Goal: Task Accomplishment & Management: Complete application form

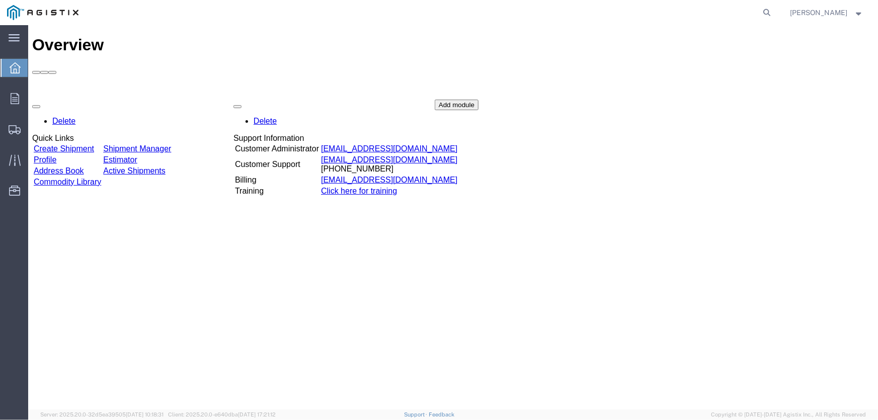
click at [94, 144] on link "Create Shipment" at bounding box center [63, 148] width 60 height 9
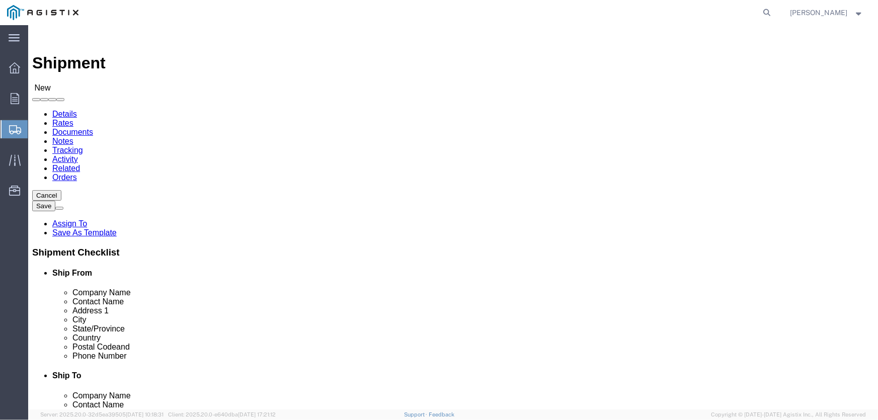
select select
click select "Select PG&E Pacific Air Switch Corp"
select select "9596"
click select "Select PG&E Pacific Air Switch Corp"
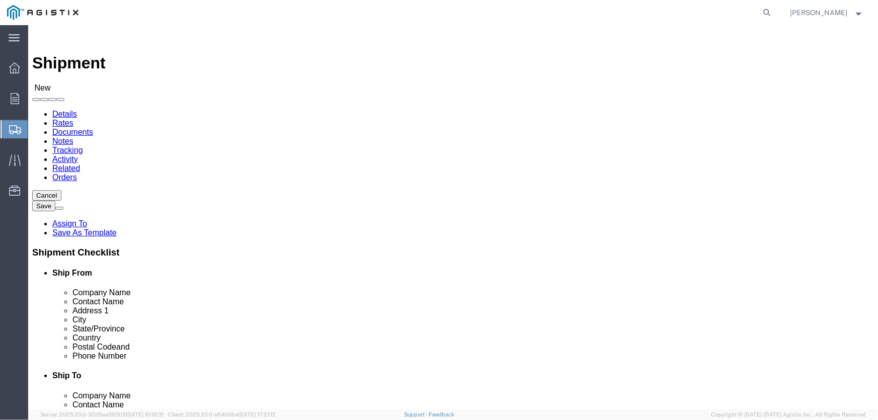
select select "PURCHORD"
select select
select select "23082"
click select "Select All Others [GEOGRAPHIC_DATA] [GEOGRAPHIC_DATA] [GEOGRAPHIC_DATA] [GEOGRA…"
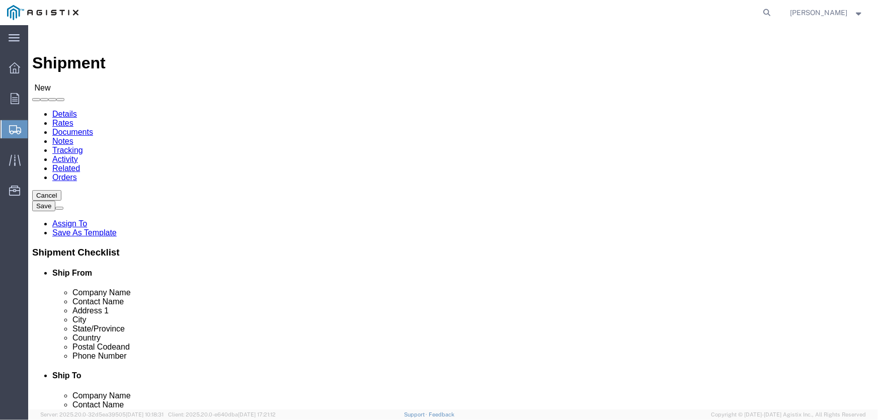
type input "p"
select select "MYPROFILE"
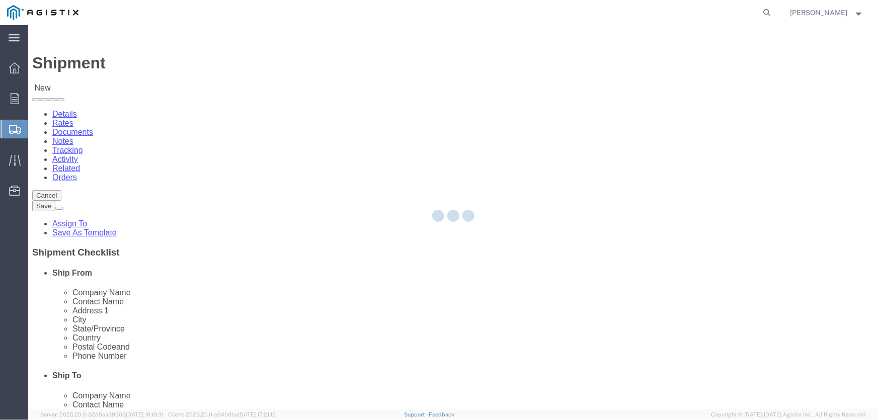
type input "Pacific Air Switch Corp"
type input "[PERSON_NAME]"
type input "[STREET_ADDRESS]"
type input "[GEOGRAPHIC_DATA]"
type input "97116"
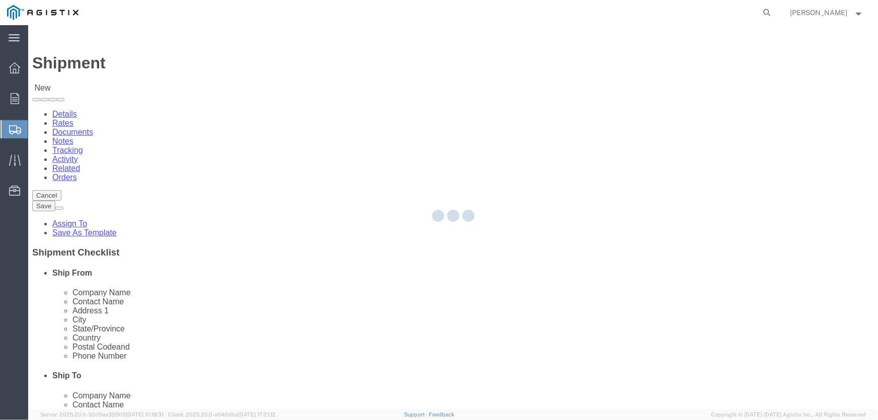
type input "[PHONE_NUMBER]"
type input "[EMAIL_ADDRESS][DOMAIN_NAME]"
checkbox input "true"
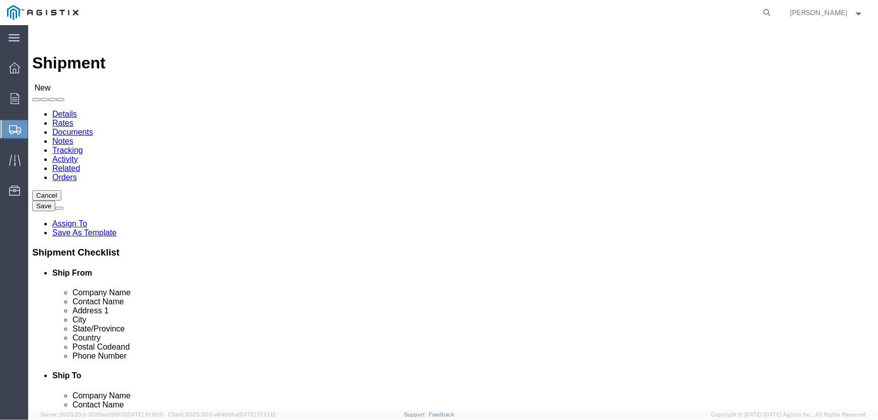
select select "OR"
click input "text"
type input "pacific Gas & Electric"
click div "Location My Profile Location (OBSOLETE) [PERSON_NAME] SC - GC TRAILER (OBSOLETE…"
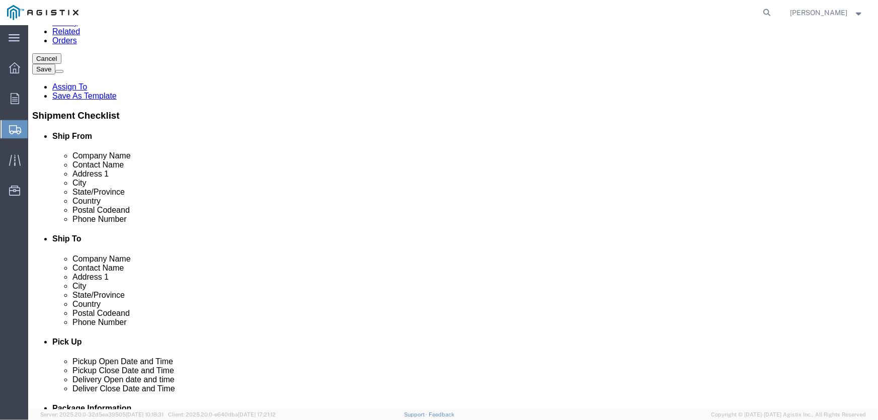
click input "Postal Code"
type input "95240"
select select
click input "text"
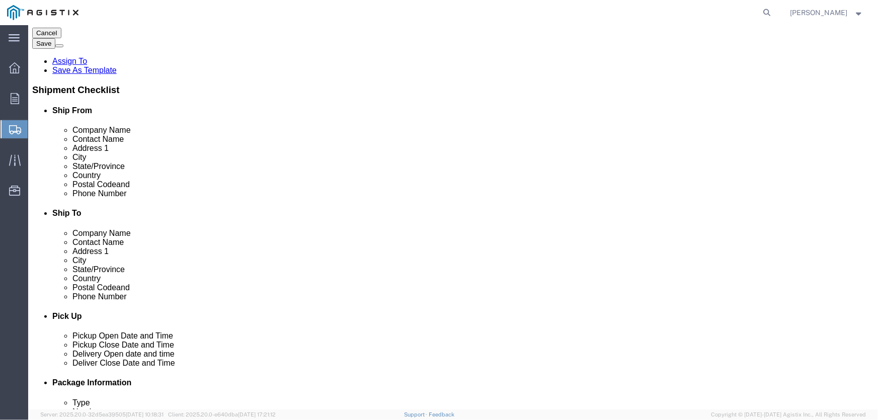
scroll to position [183, 0]
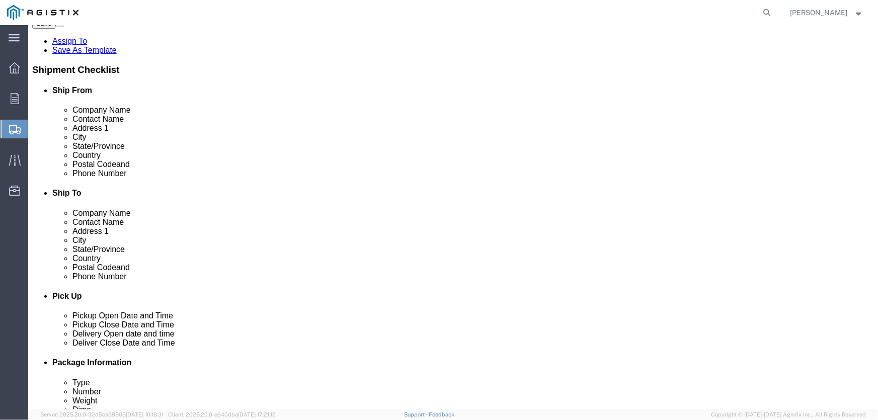
type input "lodi"
select select
click input "text"
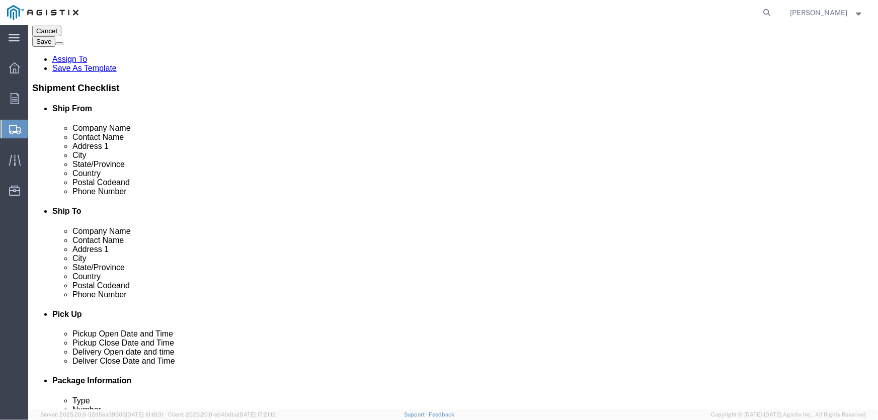
scroll to position [137, 0]
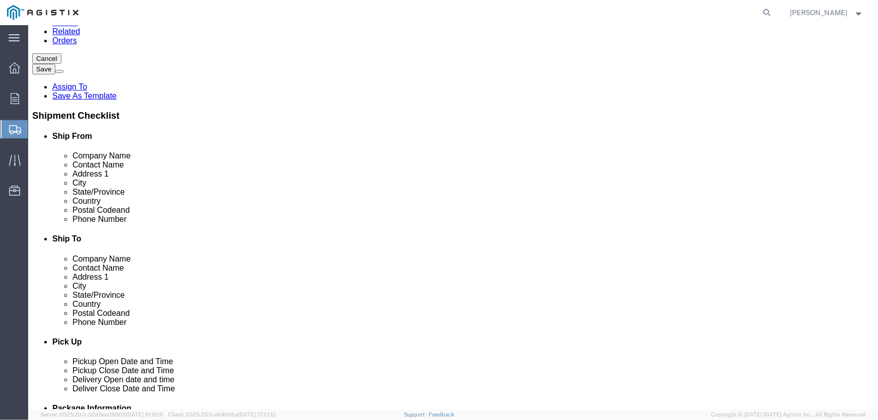
click input "text"
drag, startPoint x: 451, startPoint y: 131, endPoint x: 445, endPoint y: 131, distance: 6.5
click input "pacific Gas & Electric"
type input "Pacific Gas & Electric"
select select
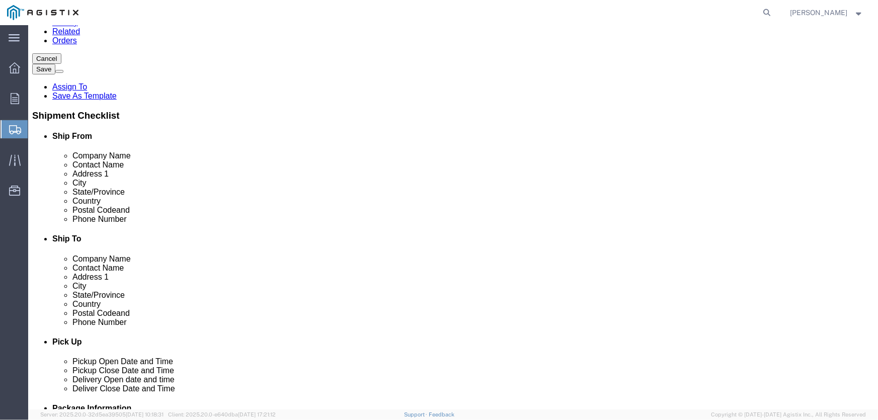
type input "[PERSON_NAME]"
type input "[STREET_ADDRESS]"
type input "[GEOGRAPHIC_DATA], [GEOGRAPHIC_DATA]"
type input "95695"
select select "CA"
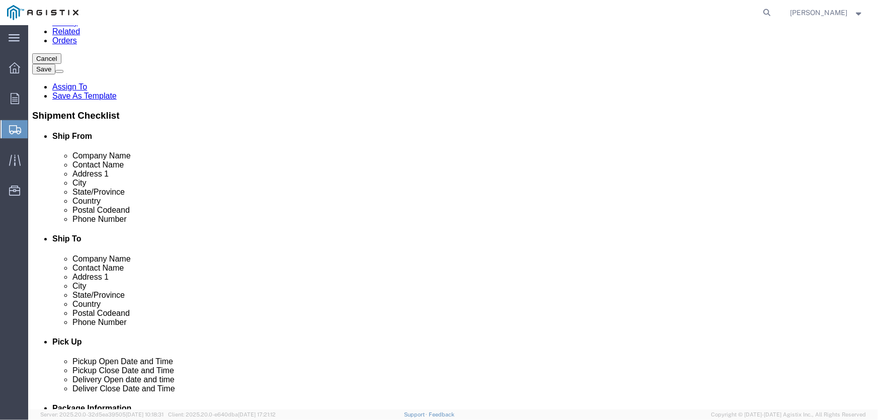
type input "Pacific Gas & Electric"
drag, startPoint x: 502, startPoint y: 150, endPoint x: 431, endPoint y: 151, distance: 71.0
click div "Contact Name [PERSON_NAME]"
type input "[PERSON_NAME]"
type input "[STREET_ADDRESS][PERSON_NAME]"
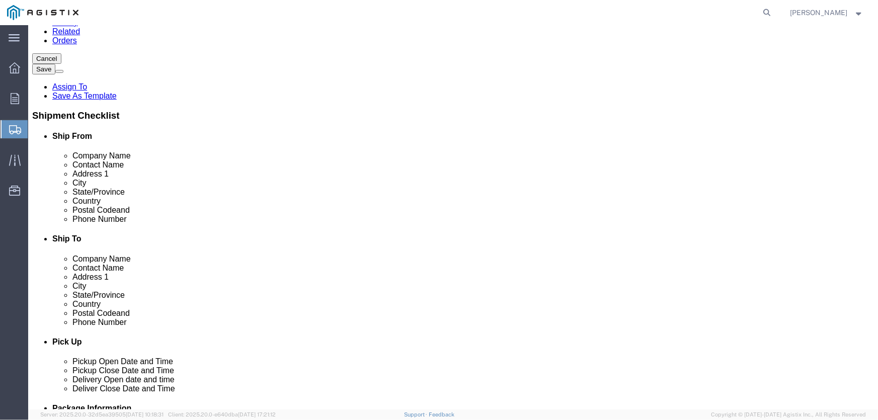
select select
type input "[GEOGRAPHIC_DATA]"
select select
type input "916-2153593"
click div
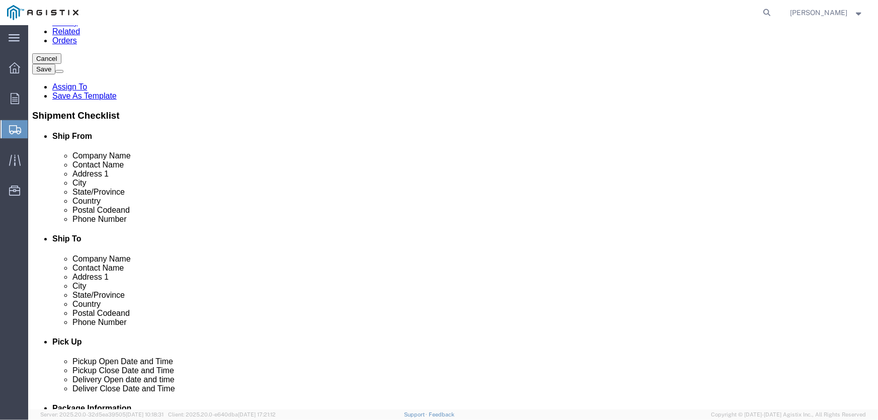
click input "checkbox"
checkbox input "true"
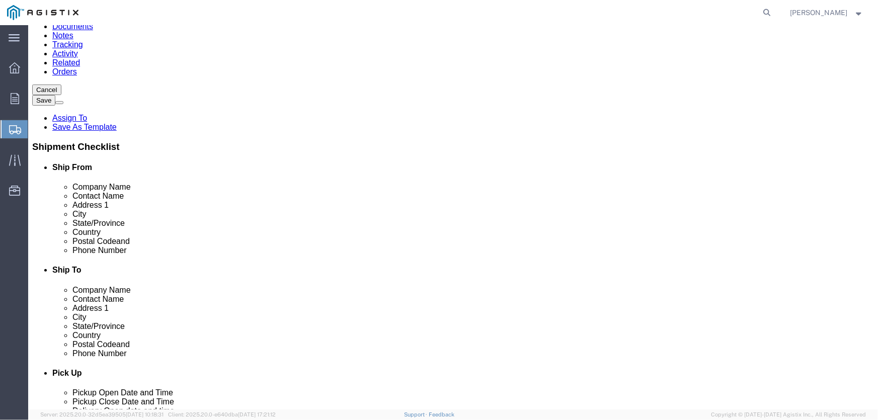
scroll to position [91, 0]
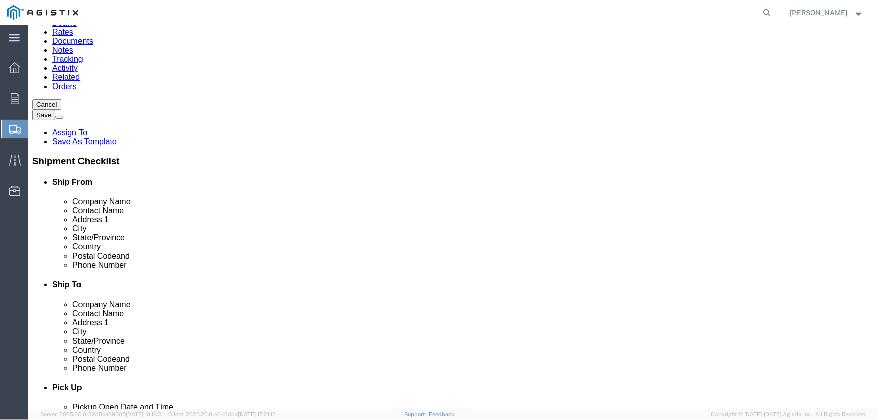
drag, startPoint x: 466, startPoint y: 160, endPoint x: 455, endPoint y: 158, distance: 11.8
click input "text"
type input "Lockeford Substation"
click span
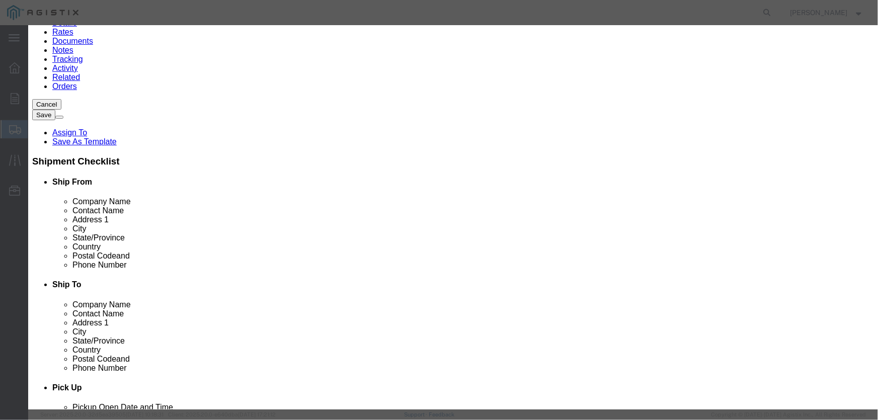
click input "checkbox"
checkbox input "true"
click td
click button "Save"
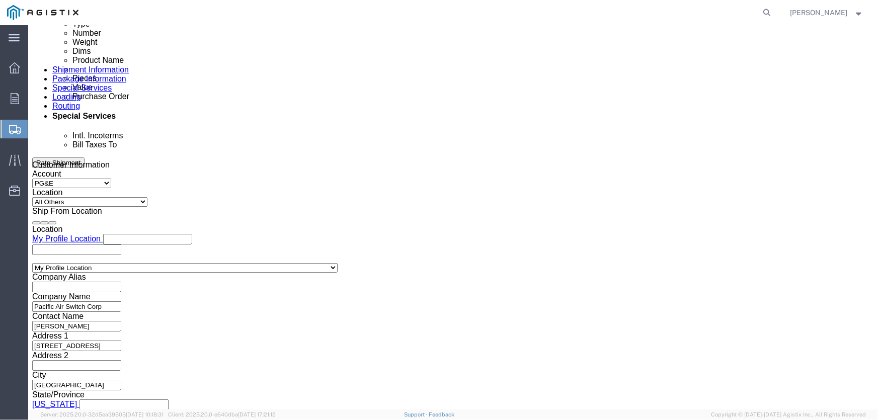
scroll to position [549, 0]
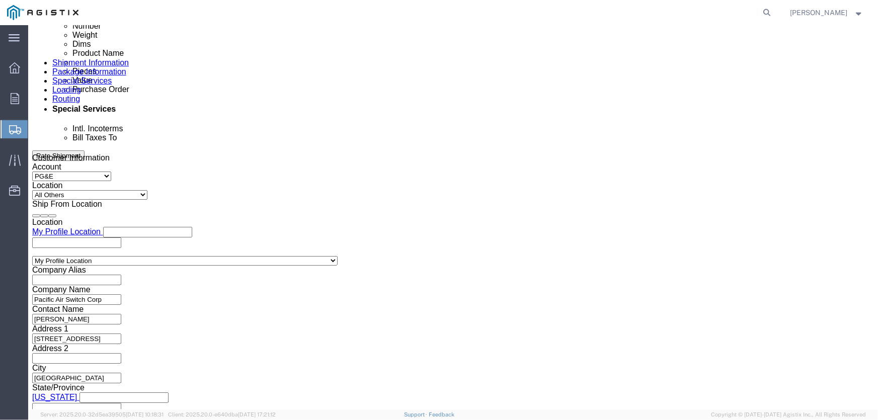
click div "[DATE] 4:00 PM"
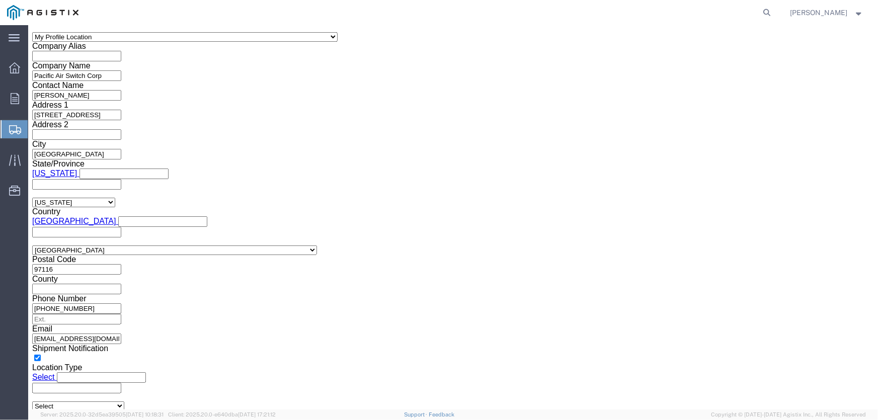
click input "4:00 PM"
type input "2:00 PM"
click button "Apply"
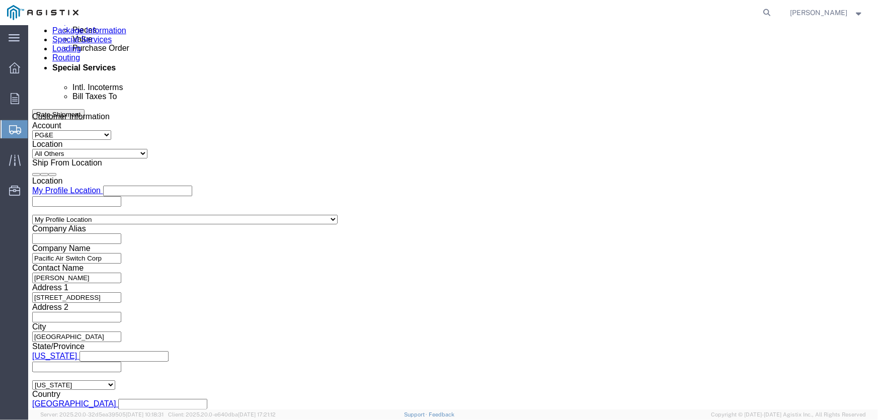
scroll to position [589, 0]
click div "[DATE] 3:00 PM"
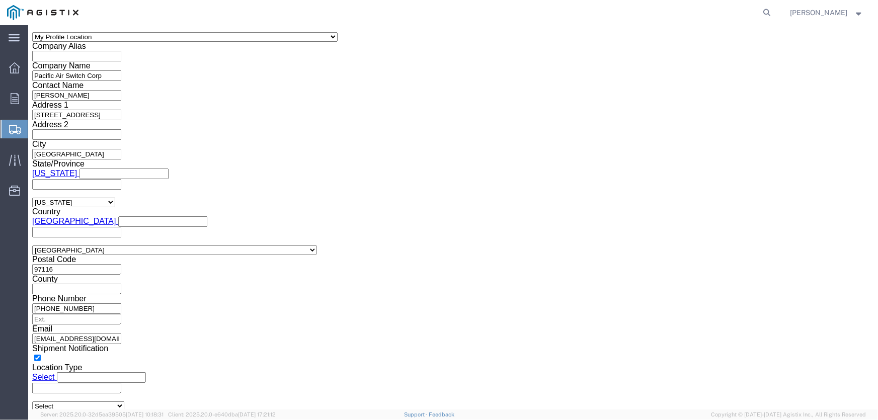
click input "3:00 PM"
click button "Apply"
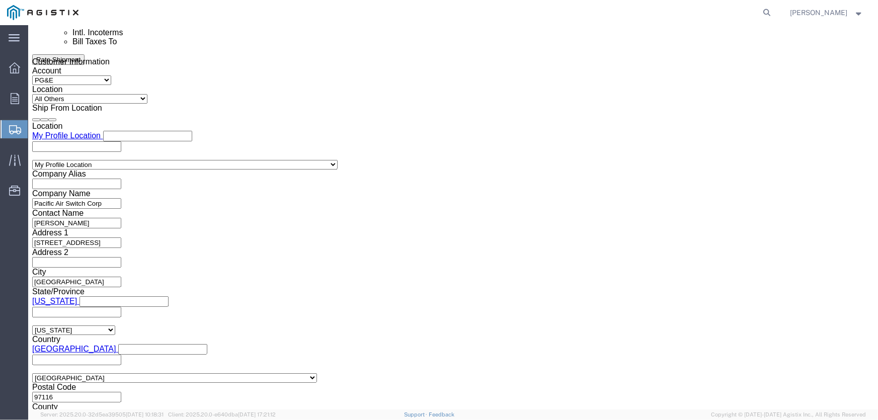
scroll to position [635, 0]
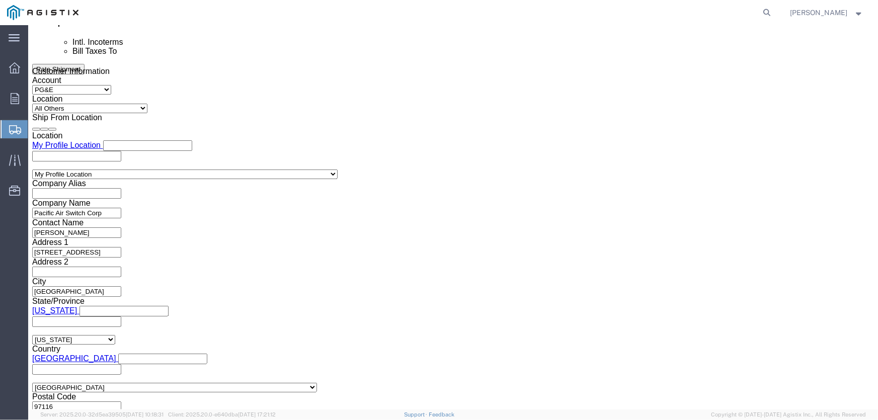
click div "[DATE] 6:00 PM"
click input "6:00 PM"
type input "6:00 AM"
click button "Apply"
click div
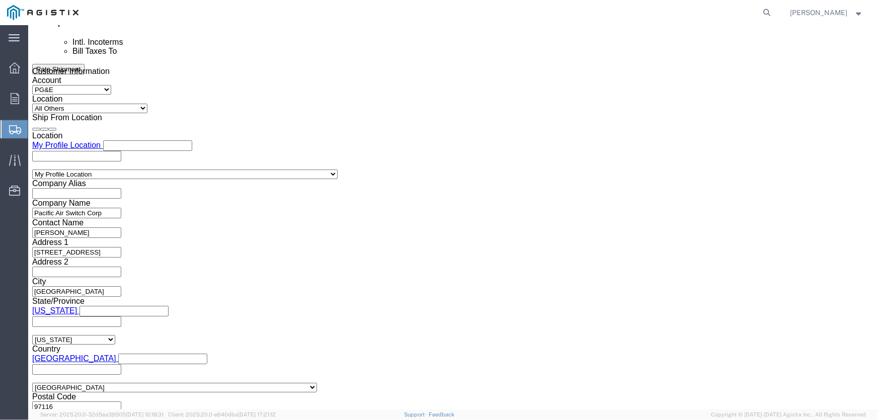
click button "Apply"
drag, startPoint x: 537, startPoint y: 174, endPoint x: 538, endPoint y: 187, distance: 13.1
click div
click button "Apply"
click input "text"
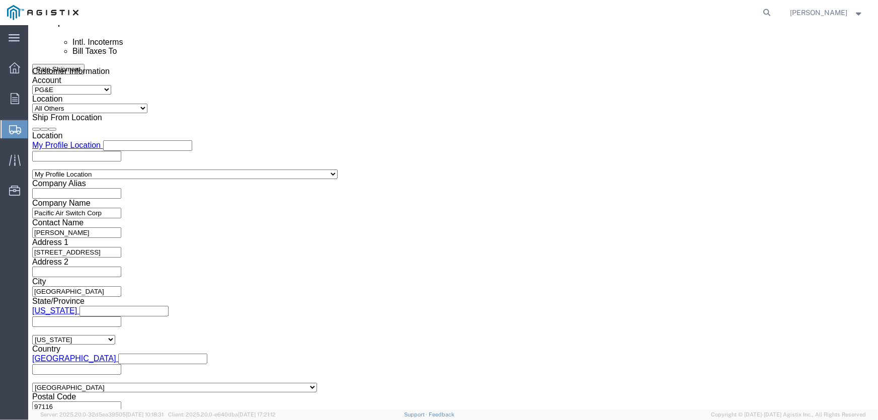
type input "2701166957"
click select "Select Account Type Activity ID Airline Appointment Number ASN Batch Request # …"
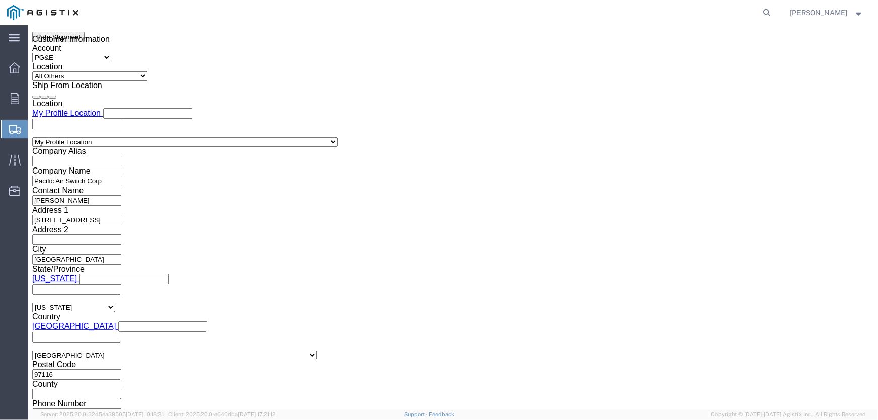
scroll to position [681, 0]
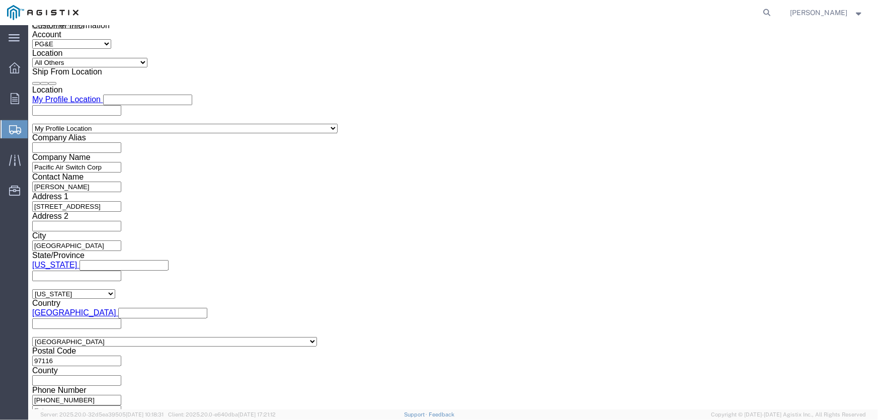
click select "Select Account Type Activity ID Airline Appointment Number ASN Batch Request # …"
select select "PURCHORD"
click select "Select Account Type Activity ID Airline Appointment Number ASN Batch Request # …"
click input "text"
type input "2701158275"
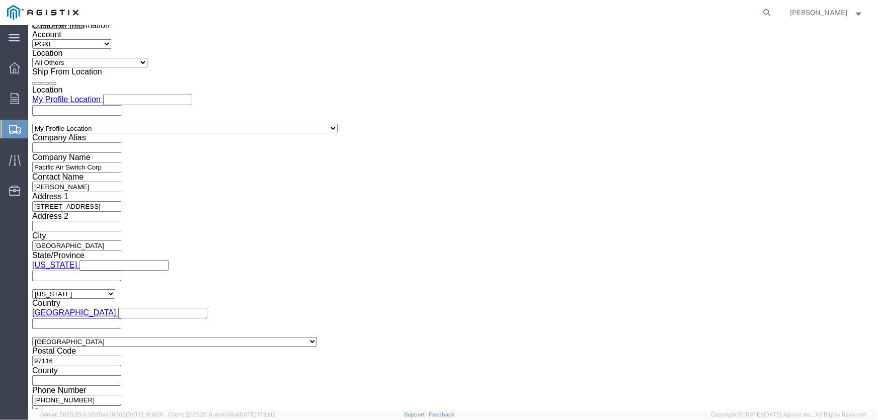
click select "Select Account Type Activity ID Airline Appointment Number ASN Batch Request # …"
select select "SALEORDR"
click select "Select Account Type Activity ID Airline Appointment Number ASN Batch Request # …"
click input "text"
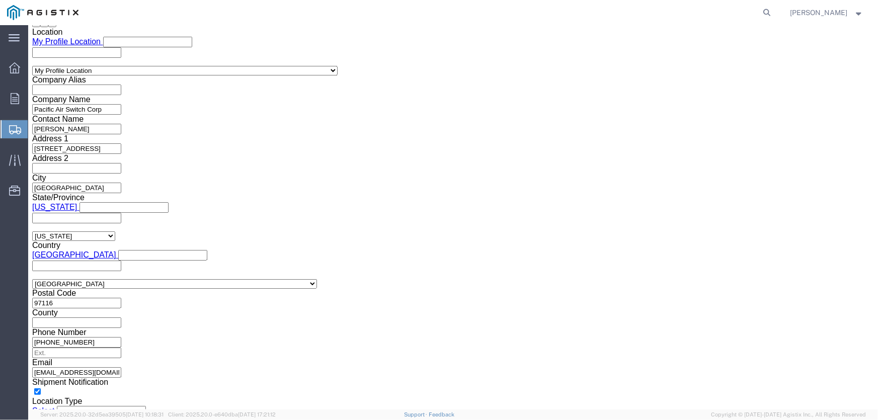
scroll to position [773, 0]
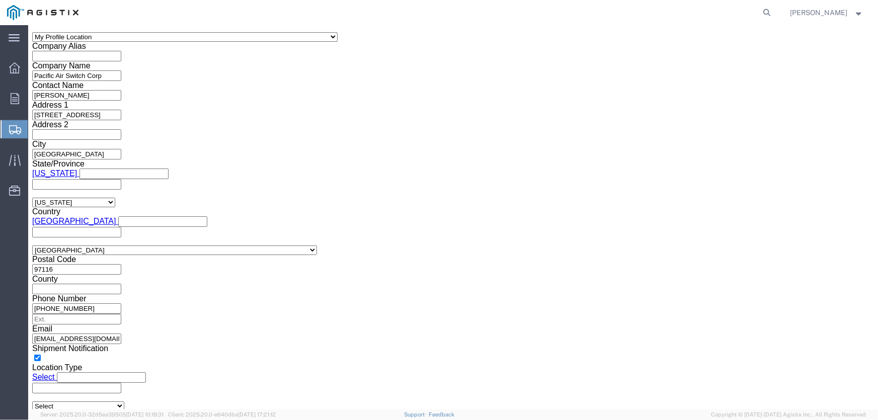
type input "23045A & 23076A"
click button "Continue"
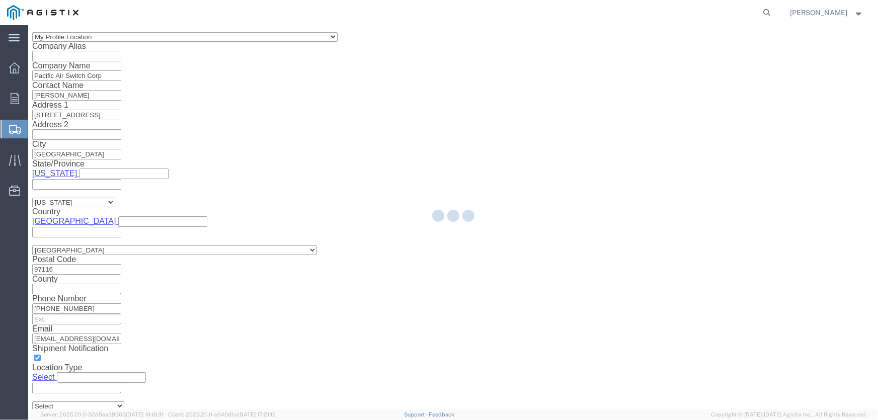
select select "21396"
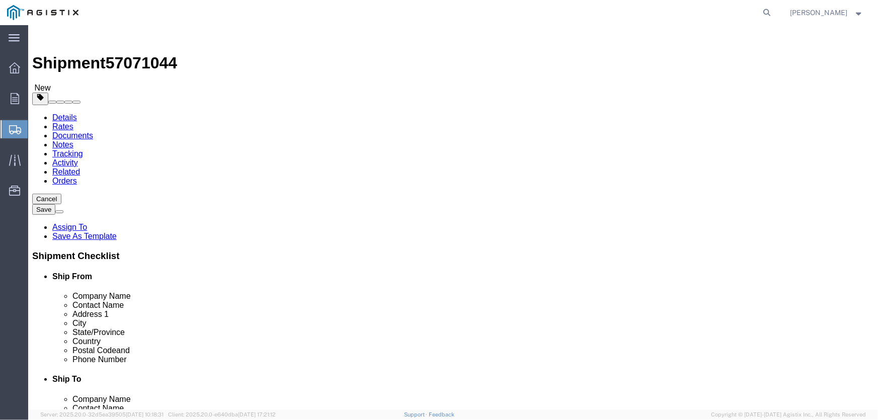
click select "Select Bulk Bundle(s) Cardboard Box(es) Carton(s) Crate(s) Drum(s) (Fiberboard)…"
select select "CRAT"
click select "Select Bulk Bundle(s) Cardboard Box(es) Carton(s) Crate(s) Drum(s) (Fiberboard)…"
click input "text"
type input "57"
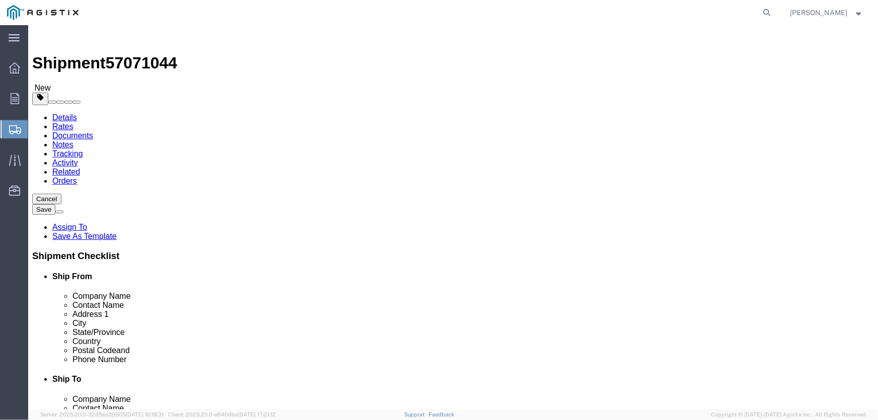
type input "47"
type input "69"
drag, startPoint x: 150, startPoint y: 237, endPoint x: 105, endPoint y: 237, distance: 44.8
click div "Weight 0.00 Select kgs lbs Ship. t°"
type input "1443"
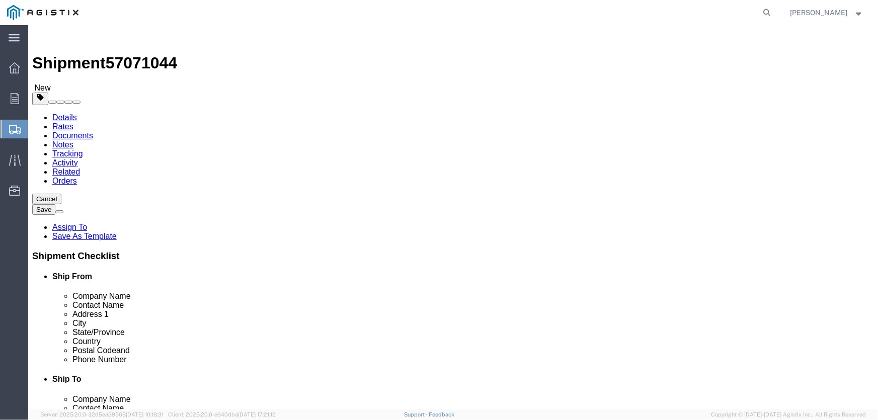
click link "Add Content"
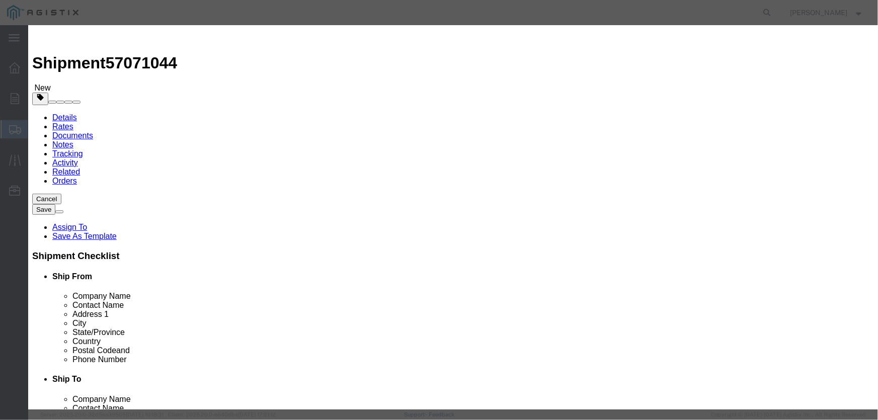
click input "text"
type input "crates switches & Galvanized pipe"
drag, startPoint x: 259, startPoint y: 97, endPoint x: 228, endPoint y: 98, distance: 30.7
click div "Pieces 0 Select Bag Barrels 100Board Feet Bottle Box Blister Pack Carats Can Ca…"
type input "3"
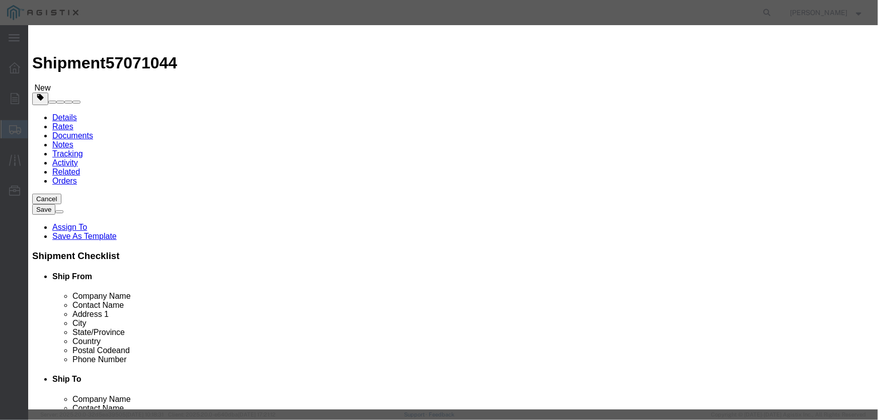
click input "text"
type input "14884"
click select "Select 50 55 60 65 70 85 92.5 100 125 175 250 300 400"
select select "100"
click select "Select 50 55 60 65 70 85 92.5 100 125 175 250 300 400"
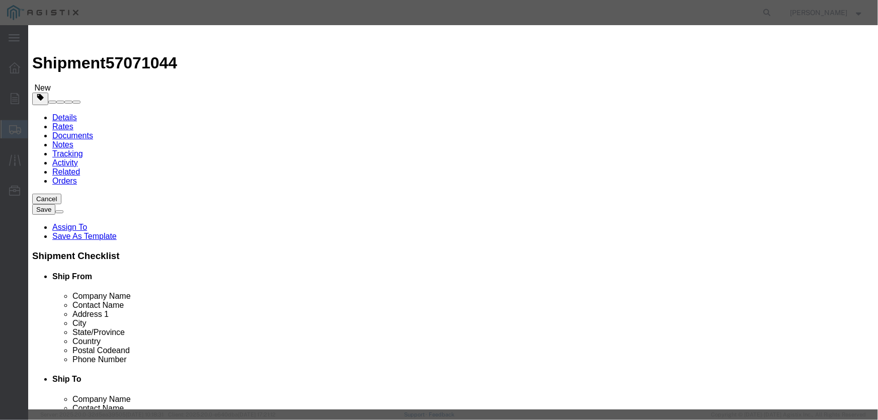
click textarea
paste textarea "1 crate switches 57" x 47" x 69" 1,293 lbs"
click textarea "1 crate switches 57" x 47" x 69" 1,293 lbs1 crate switches 57" x 47" x 69" 1,29…"
drag, startPoint x: 300, startPoint y: 162, endPoint x: 258, endPoint y: 162, distance: 42.8
click textarea "1 crate switches 57" x 47" x 69" 1,293 lbs 1 crate switches 57" x 47" x 69" 1,2…"
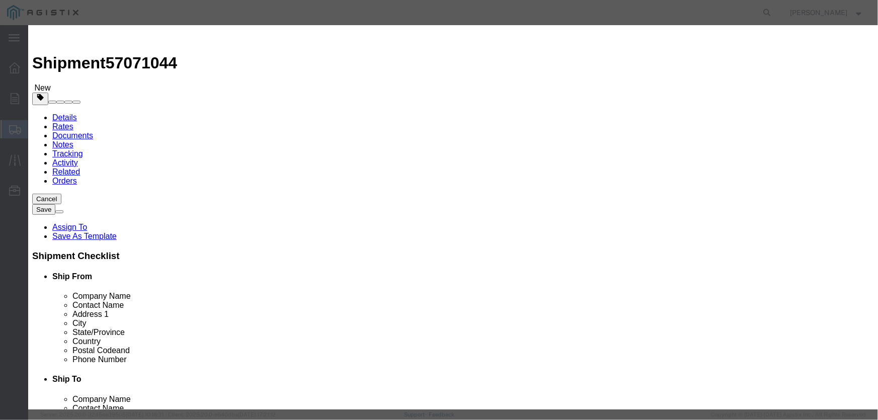
scroll to position [7, 0]
paste textarea "1 Bundle Galvanized pipe 96" x 5" x 5" 58 lbs"
drag, startPoint x: 279, startPoint y: 166, endPoint x: 257, endPoint y: 165, distance: 22.2
click textarea "1 crate switches 57" x 47" x 69" 1,293 lbs 1 Bundle Galvanized pipe 96" x 5" x …"
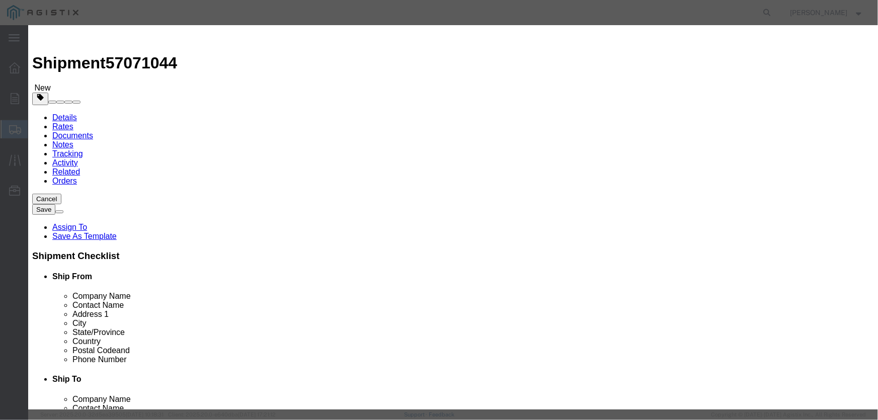
click textarea "1 crate switches 57" x 47" x 69" 1,293 lbs 1 Bundle Galvanized pipe 96" x 5" x …"
type textarea "1 crate switches 57" x 47" x 69" 1,293 lbs 1 Bundle Galvanized pipe 96" x 5" x …"
click textarea
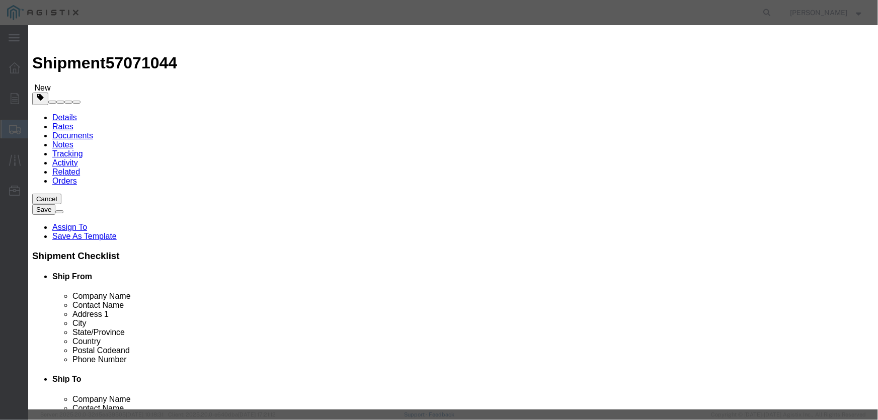
paste textarea "1 crate switches 57" x 47" x 69" 1,293 lbs 1 Bundle Galvanized pipe 96" x 5" x …"
type textarea "1 crate switches 57" x 47" x 69" 1,293 lbs 1 Bundle Galvanized pipe 96" x 5" x …"
click button "Save & Close"
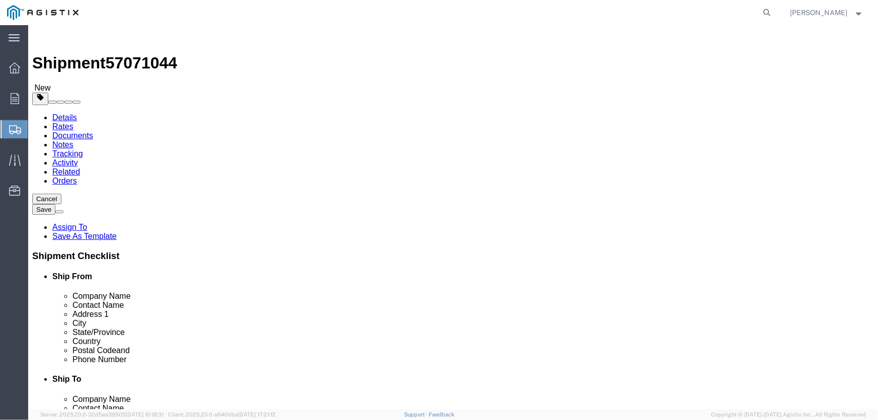
click link "Add Package"
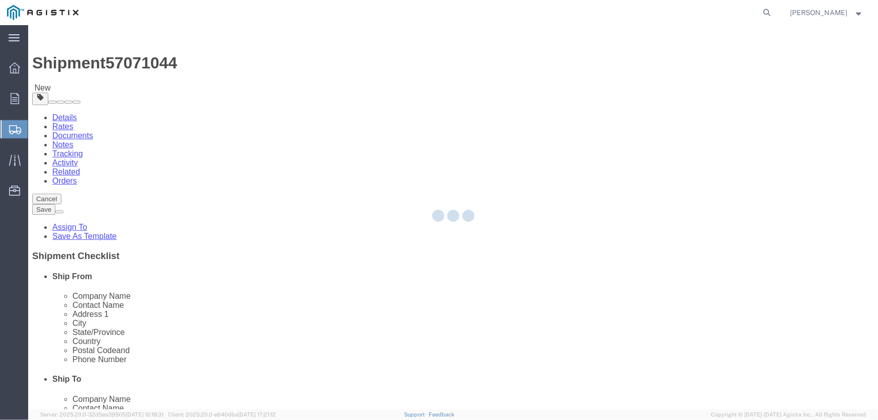
select select "CRAT"
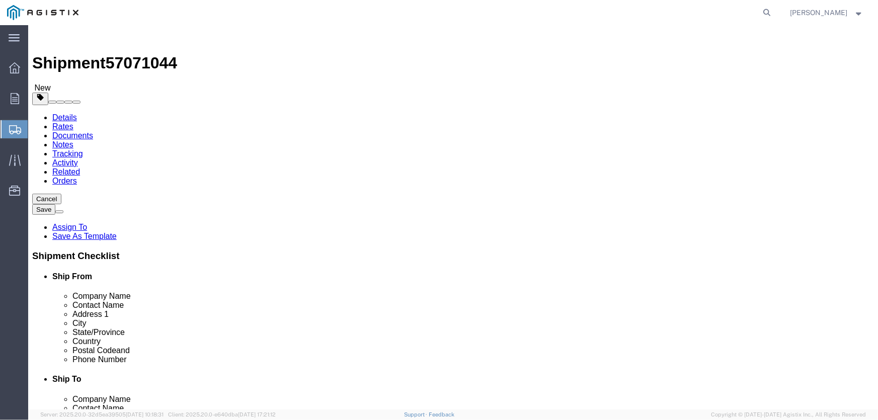
click select "Select Bulk Bundle(s) Cardboard Box(es) Carton(s) Crate(s) Drum(s) (Fiberboard)…"
select select "CRAT"
click select "Select Bulk Bundle(s) Cardboard Box(es) Carton(s) Crate(s) Drum(s) (Fiberboard)…"
click input "1"
drag, startPoint x: 450, startPoint y: 202, endPoint x: 445, endPoint y: 201, distance: 5.1
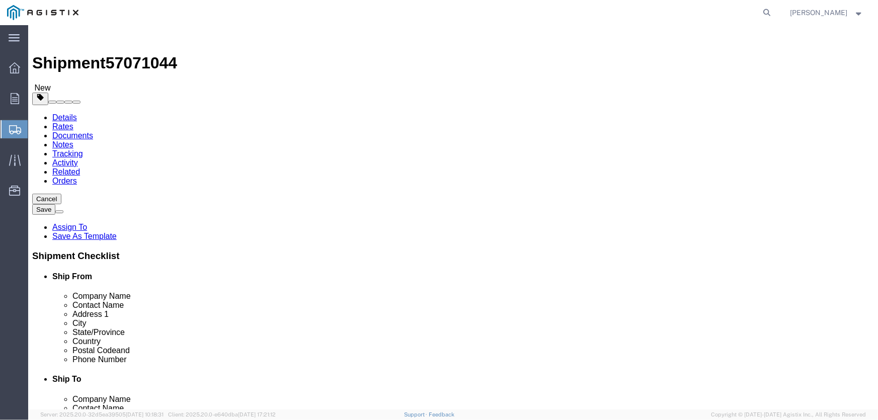
click input "1"
type input "9"
click input "text"
type input "57"
type input "45"
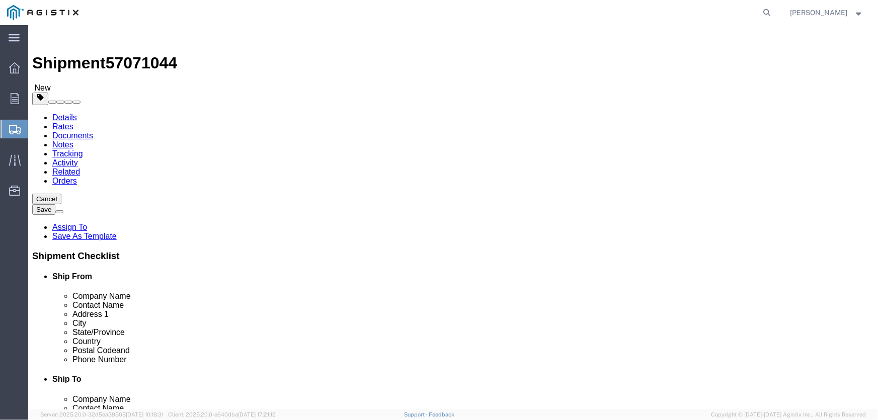
type input "69"
drag, startPoint x: 461, startPoint y: 237, endPoint x: 429, endPoint y: 239, distance: 31.2
click div "Weight 0.00 Select kgs lbs Ship. t°"
type input "4084"
click link "Add Content"
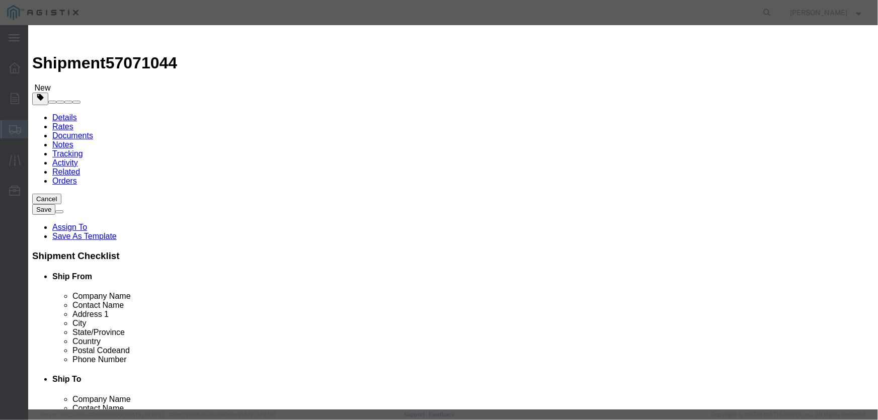
click textarea
paste textarea "1 crate switches 57" x 47" x 69" 1,293 lbs 1 Bundle Galvanized pipe 96" x 5" x …"
type textarea "1 crate switches 57" x 47" x 69" 1,293 lbs 1 Bundle Galvanized pipe 96" x 5" x …"
click input "text"
type input "crates switches and Galvanized pipe"
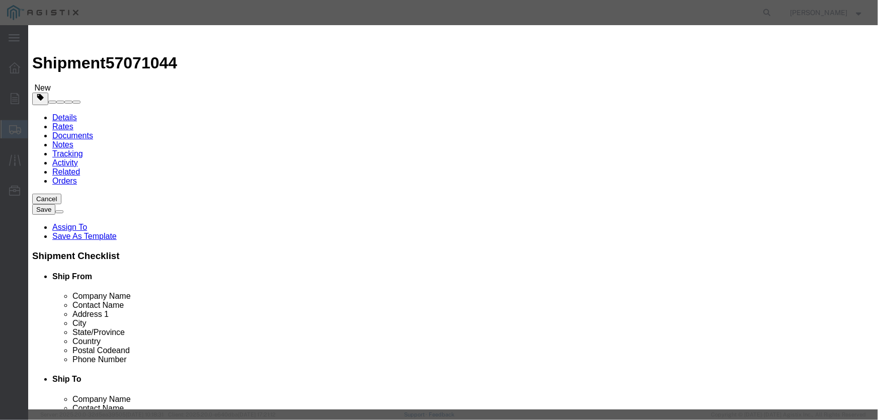
type input "9"
click input "text"
type input "42152"
click select "Select 50 55 60 65 70 85 92.5 100 125 175 250 300 400"
select select "100"
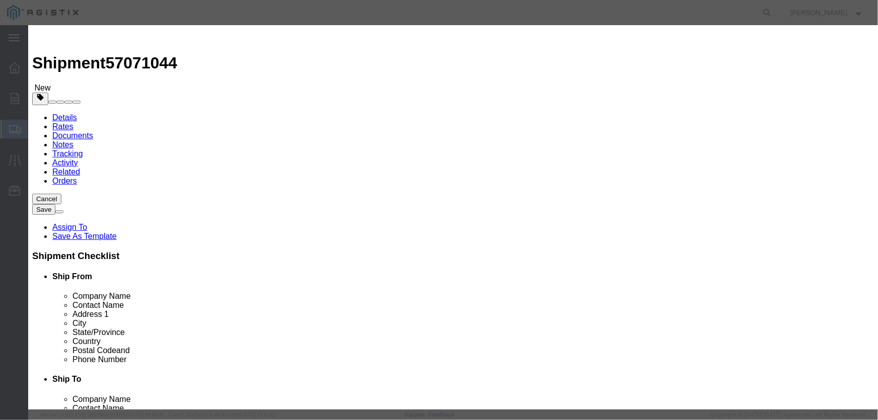
click select "Select 50 55 60 65 70 85 92.5 100 125 175 250 300 400"
click textarea "1 crate switches 57" x 47" x 69" 1,293 lbs 1 Bundle Galvanized pipe 96" x 5" x …"
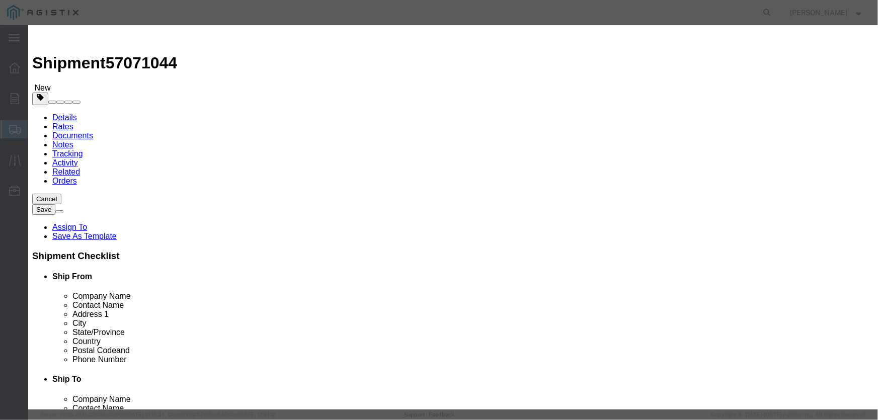
click textarea "3 crate switches 57" x 47" x 69" 1,293 lbs 1 Bundle Galvanized pipe 96" x 5" x …"
click textarea "3 crate switches 57" x 47" x 69" 1,293 lbs 4 Bundle Galvanized pipe 96" x 5" x …"
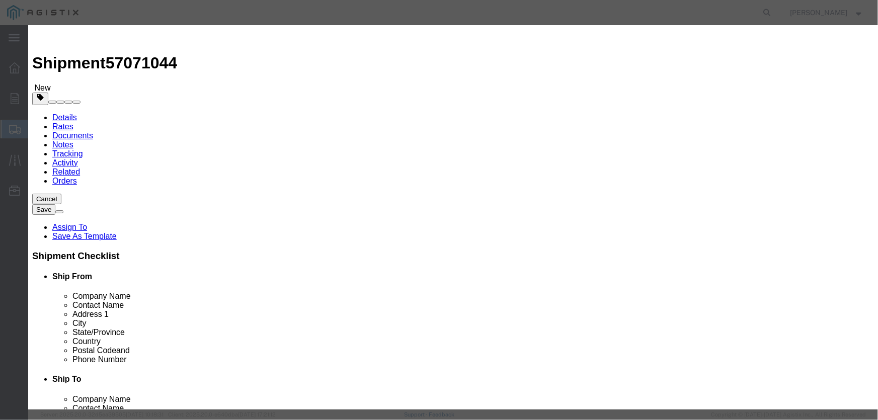
scroll to position [2, 0]
type textarea "3 crate switches 57" x 47" x 69" 1,293 lbs 4 Bundle Galvanized pipe 96" x 5" x …"
click textarea
paste textarea "3 crate switches 57" x 47" x 69" 1,293 lbs 4 Bundle Galvanized pipe 96" x 5" x …"
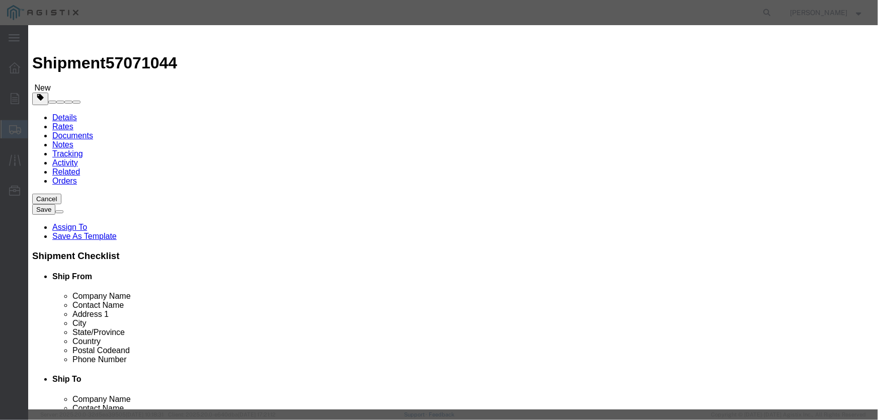
type textarea "3 crate switches 57" x 47" x 69" 1,293 lbs 4 Bundle Galvanized pipe 96" x 5" x …"
click button "Save & Close"
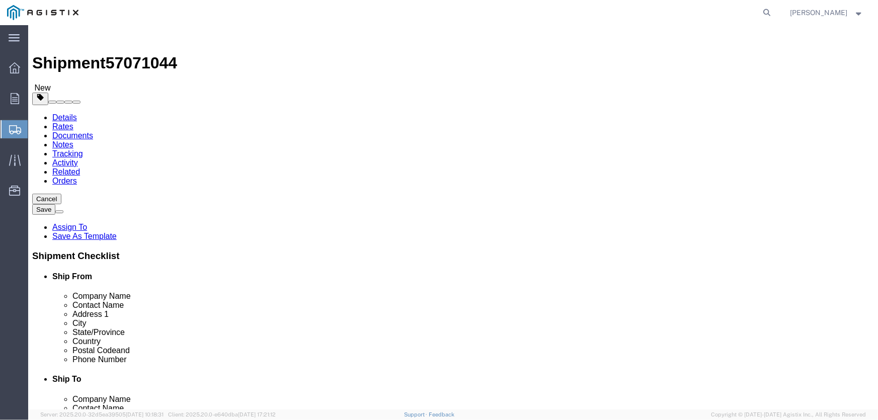
scroll to position [133, 0]
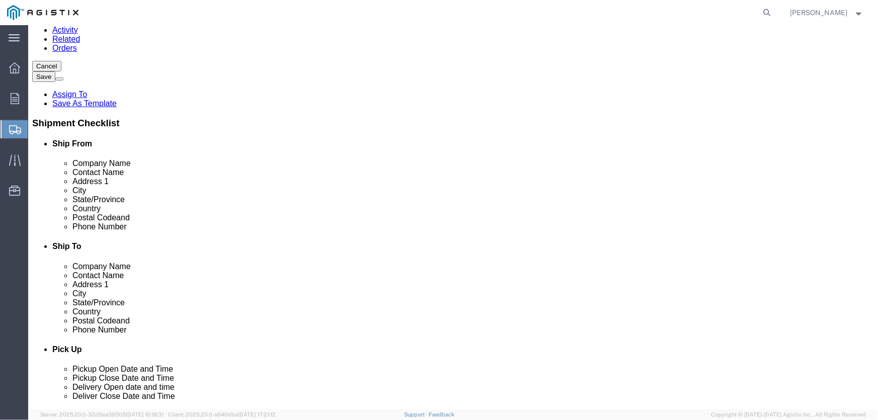
click button "Previous"
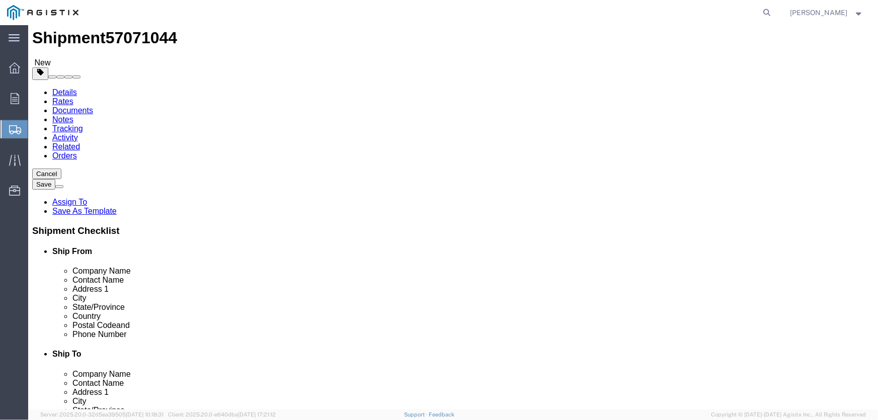
scroll to position [45, 0]
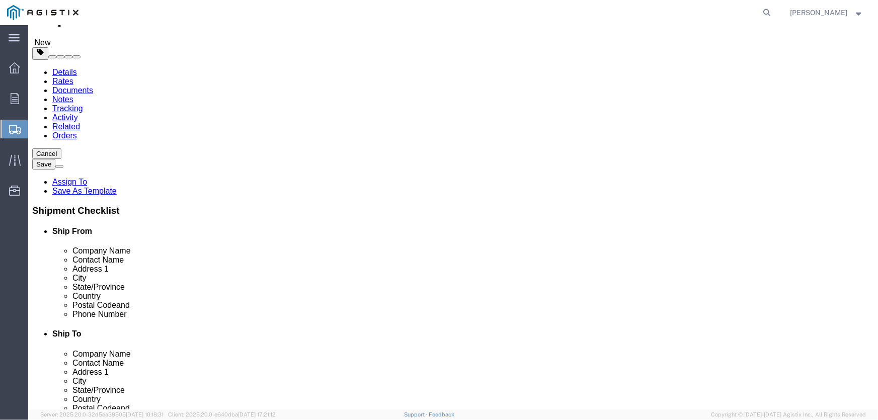
click link "Rates"
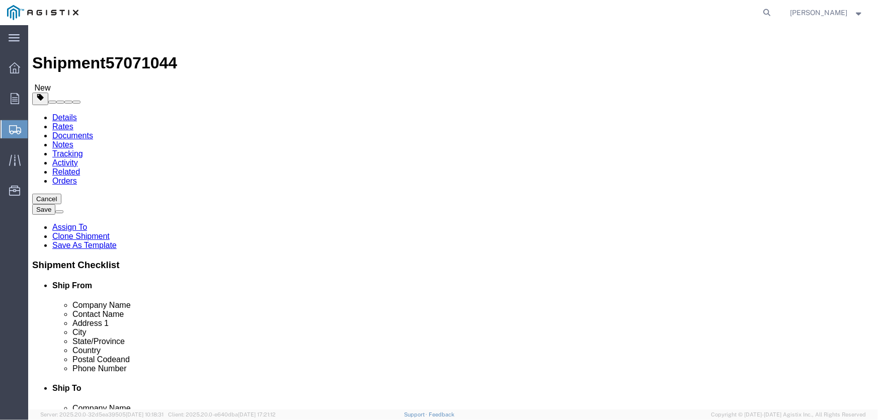
click at [64, 113] on link "Details" at bounding box center [64, 117] width 25 height 9
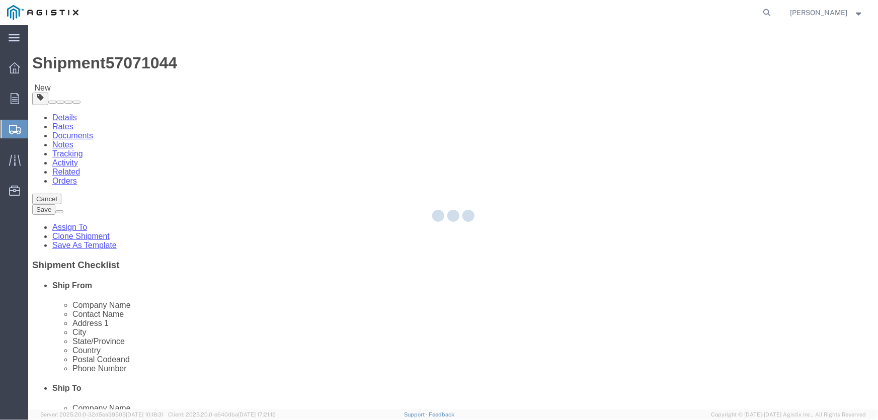
select select "21396"
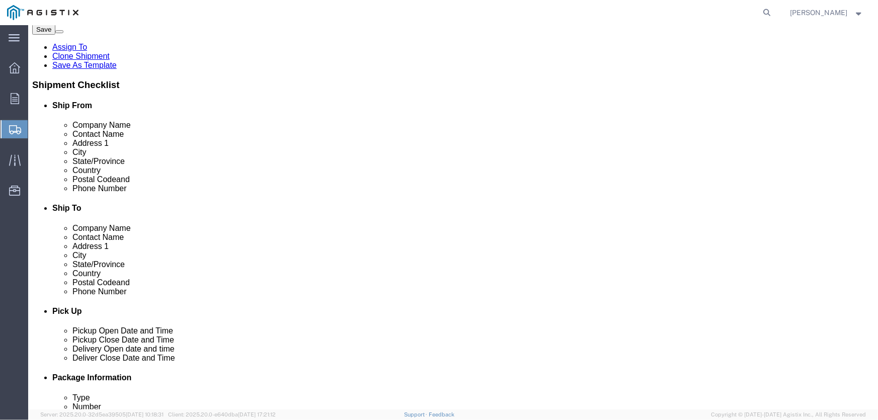
scroll to position [229, 0]
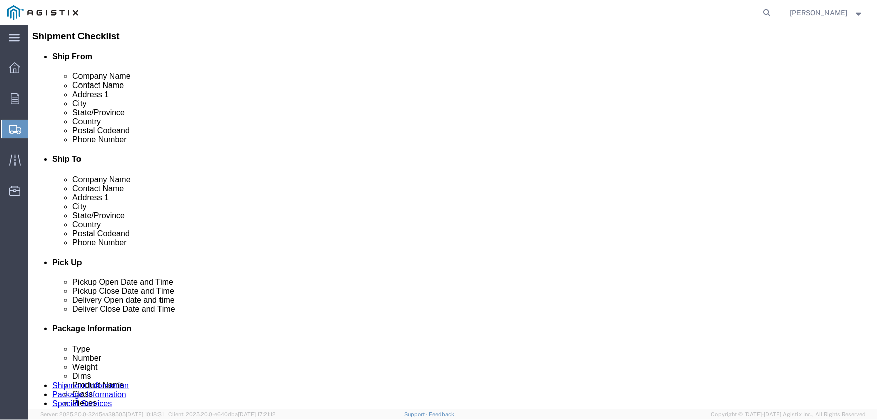
click input "checkbox"
checkbox input "true"
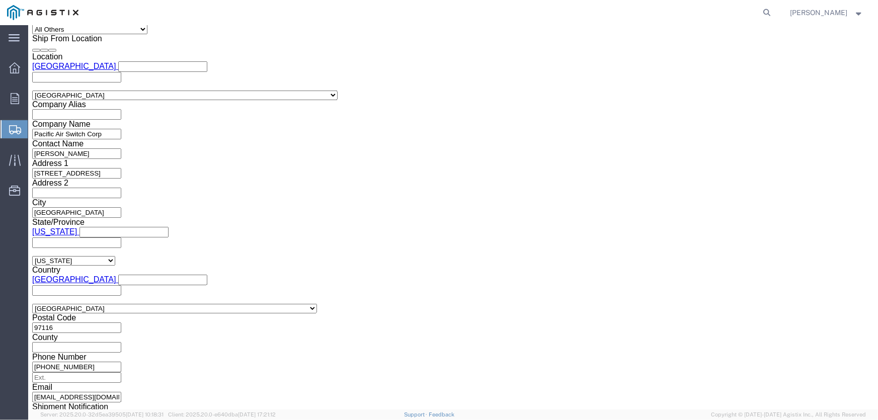
scroll to position [719, 0]
click button "Continue"
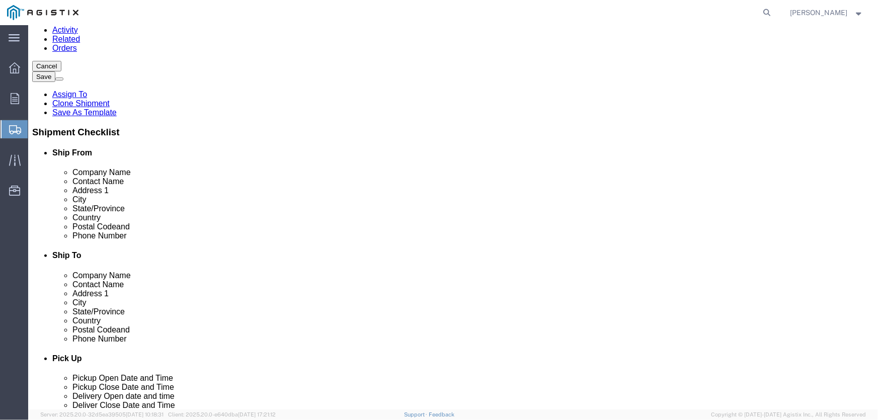
click button "Continue"
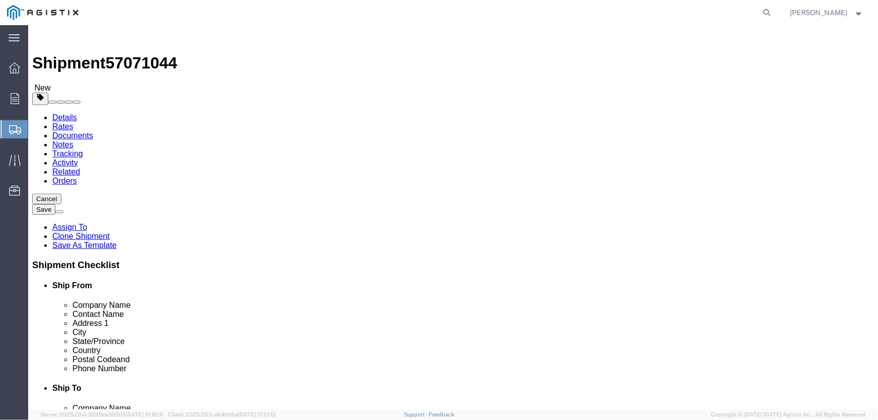
click textarea
type textarea "8"
type textarea "**UNMANNED LOCATION**MUST CALL [PERSON_NAME] TO ARRANGE DELIVERY [PHONE_NUMBER]"
click textarea
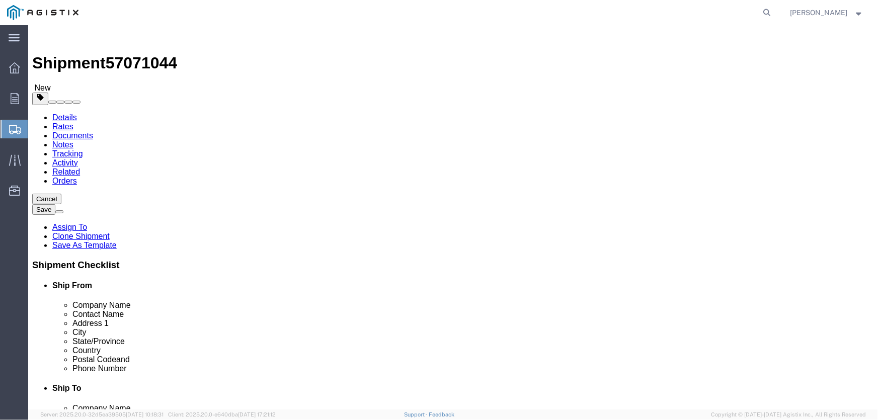
paste textarea "**UNMANNED LOCATION**MUST CALL [PERSON_NAME] TO ARRANGE DELIVERY [PHONE_NUMBER]"
type textarea "**UNMANNED LOCATION**MUST CALL [PERSON_NAME] TO ARRANGE DELIVERY [PHONE_NUMBER]"
click textarea
type textarea "P"
type textarea "DRIVER TO CALL PASCOR BEFORE ARRIVAL TO LOAD FRIEGHT [PHONE_NUMBER]"
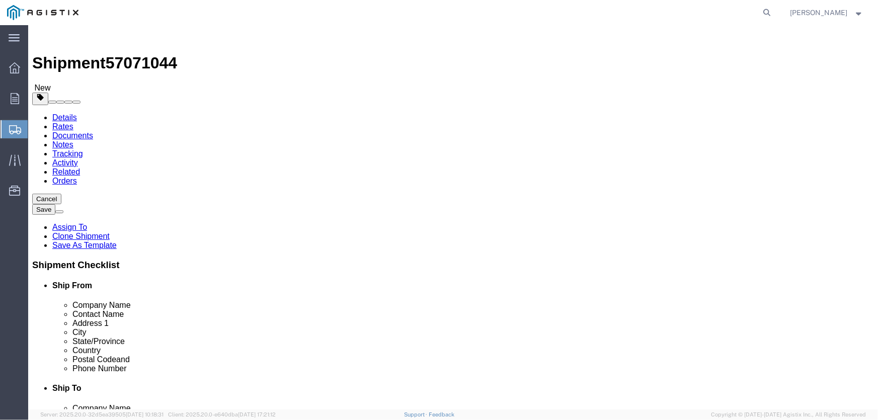
click span "Select one or more"
type input "F"
drag, startPoint x: 179, startPoint y: 207, endPoint x: 179, endPoint y: 222, distance: 14.6
click ul "10 [PERSON_NAME] 12 ton Crane (25,000 lb cap) 3 Axle Tractor / Tow Legal 3 Axle…"
click div "Services Select one or more 10 [PERSON_NAME] 12 ton Crane (25,000 lb cap) 3 Axl…"
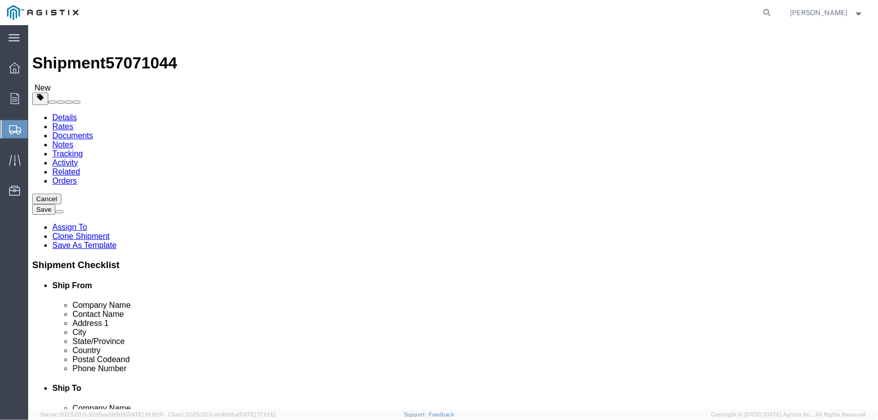
click span "Select one or more"
type input "F"
click span "Flatbed / Step deck"
select select "VEHICLE_STEP"
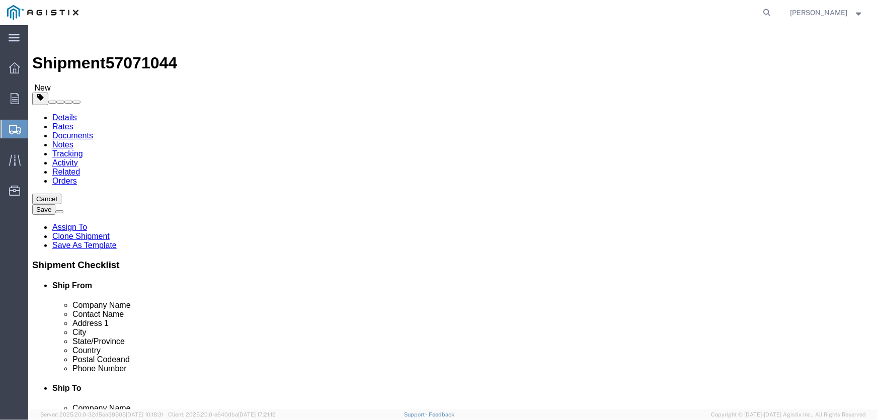
click div "Manage special services Handling Options Hold at Location Return Info Service O…"
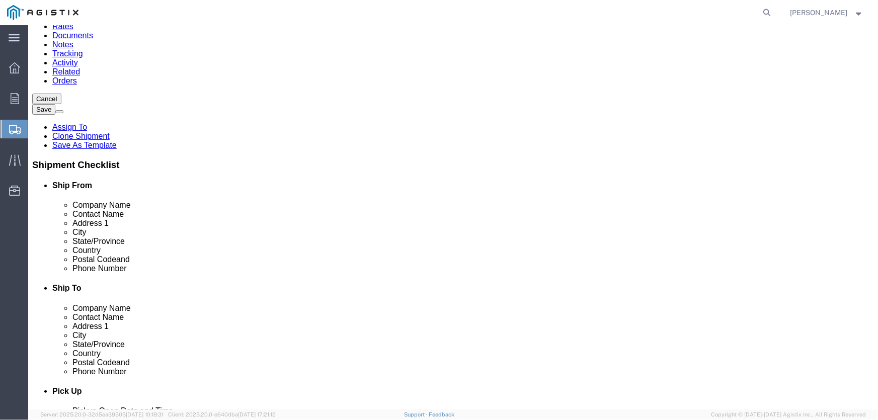
scroll to position [105, 0]
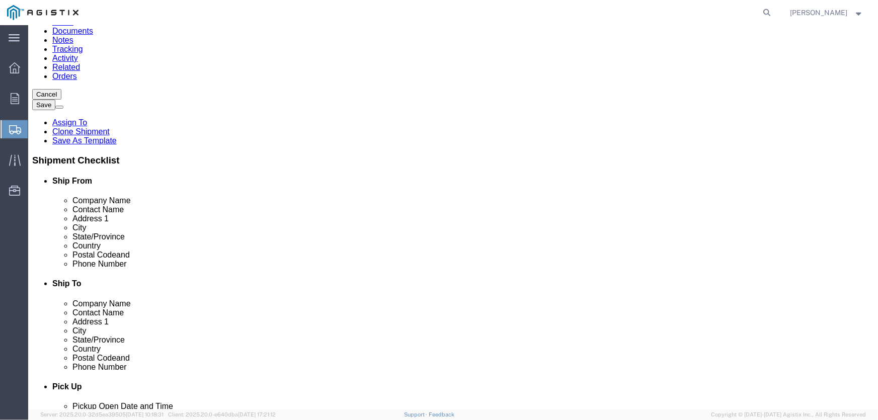
click input "text"
type input "MA"
type input "[PERSON_NAME][EMAIL_ADDRESS][PERSON_NAME][DOMAIN_NAME]"
click input "Include shipping documents"
checkbox input "true"
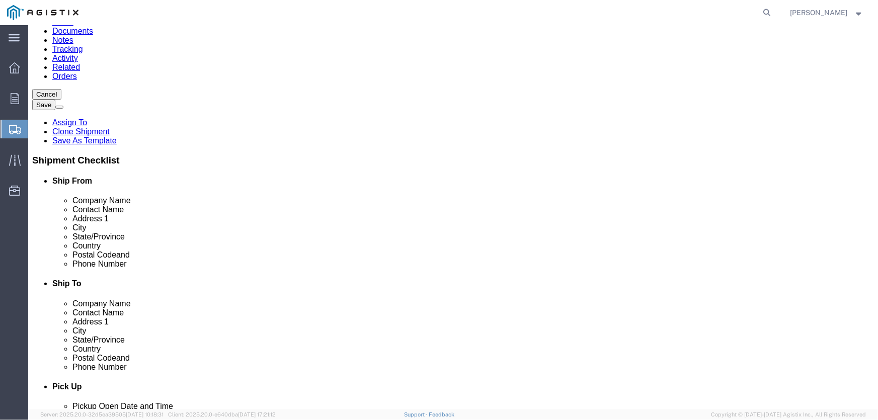
click button "Rate Shipment"
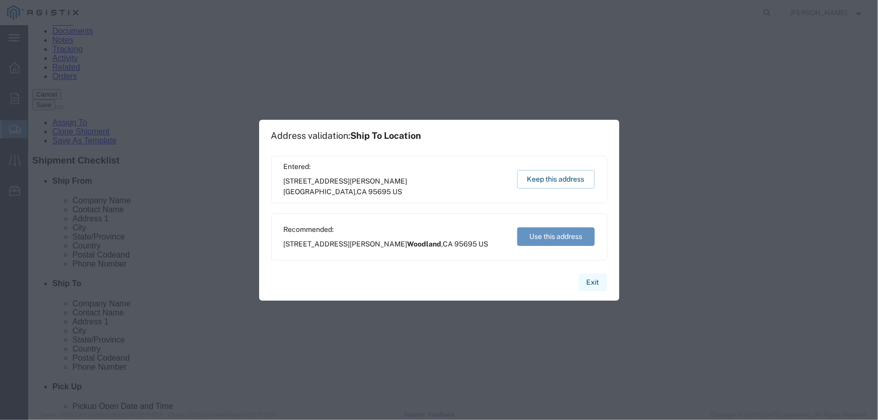
click at [592, 284] on button "Exit" at bounding box center [593, 283] width 29 height 18
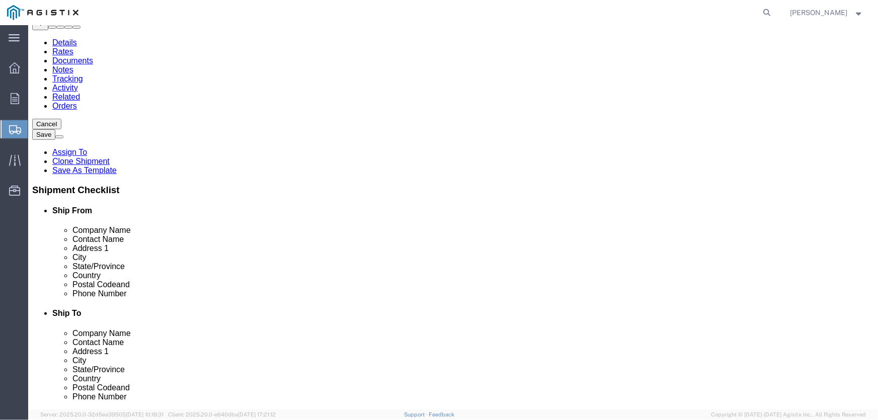
scroll to position [59, 0]
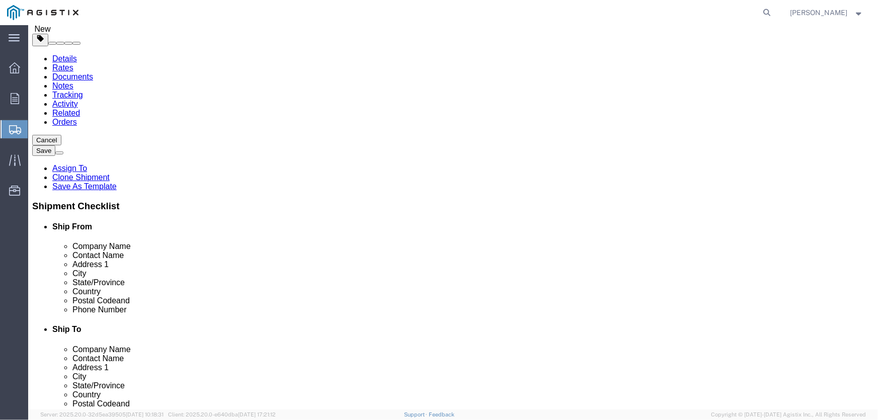
click link "Details"
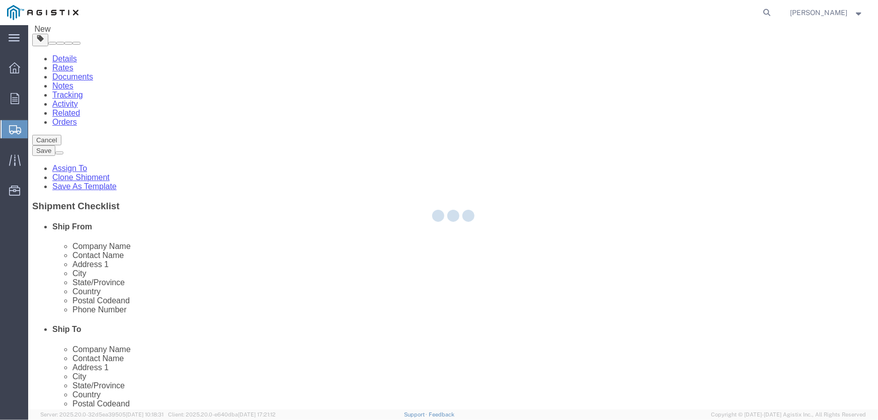
select select "21396"
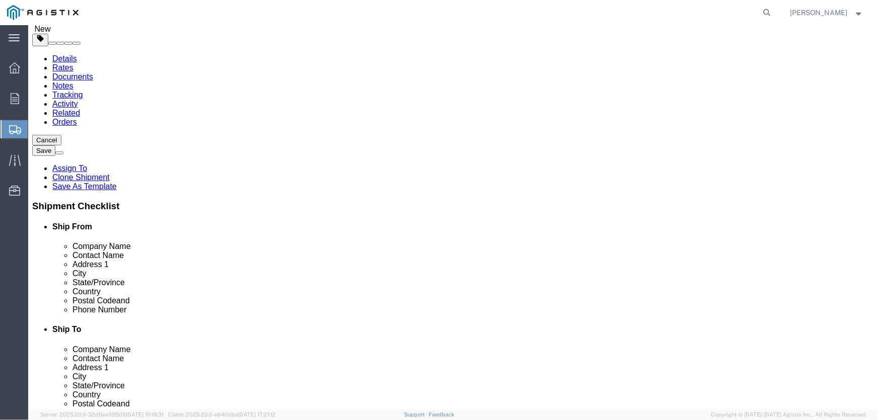
click input "[STREET_ADDRESS][PERSON_NAME]"
type input "[STREET_ADDRESS]"
click input "95695"
drag, startPoint x: 475, startPoint y: 341, endPoint x: 425, endPoint y: 344, distance: 49.9
click div "Postal Code 95695"
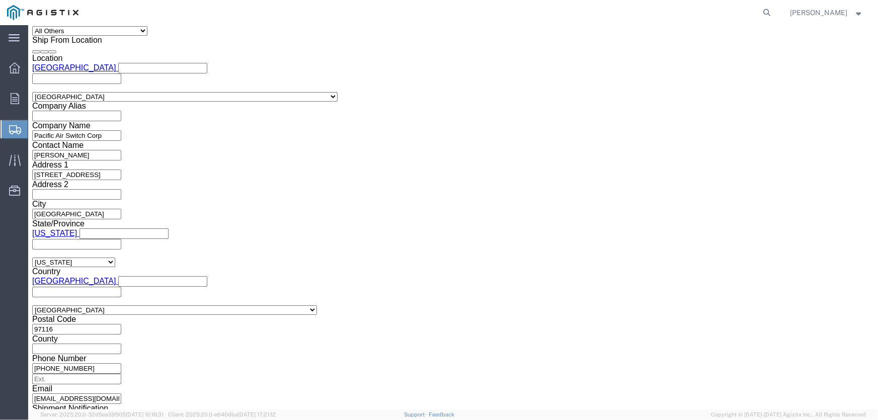
scroll to position [719, 0]
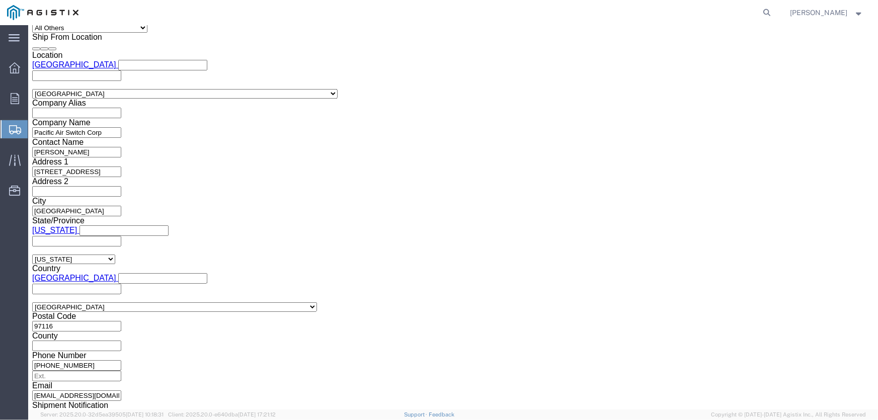
type input "95240"
click button "Continue"
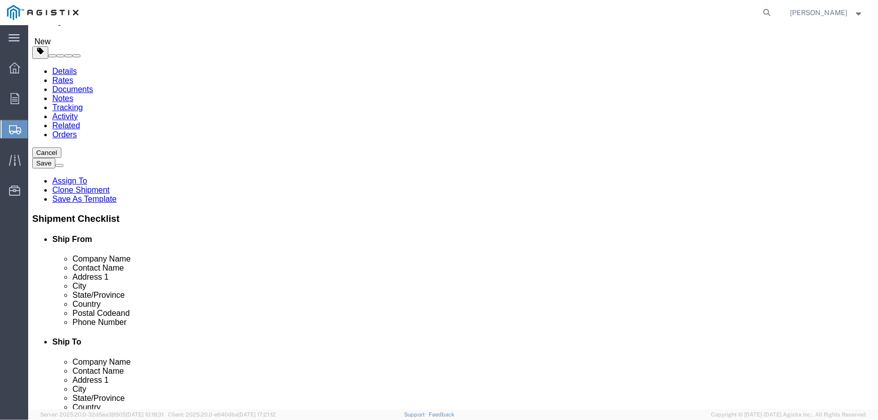
scroll to position [133, 0]
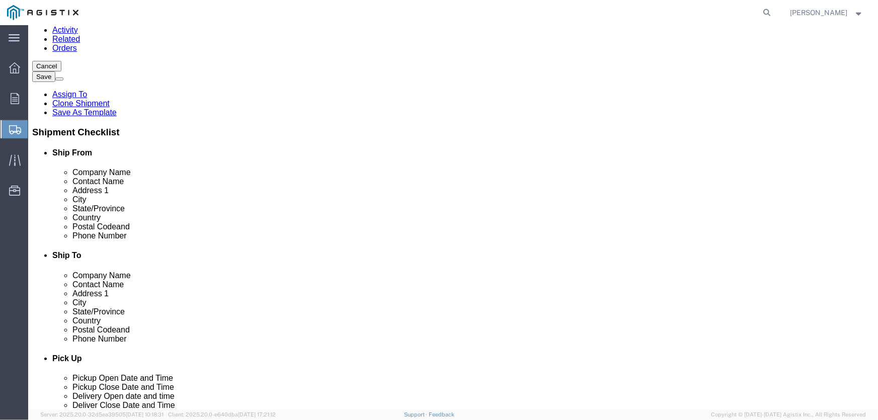
click button "Continue"
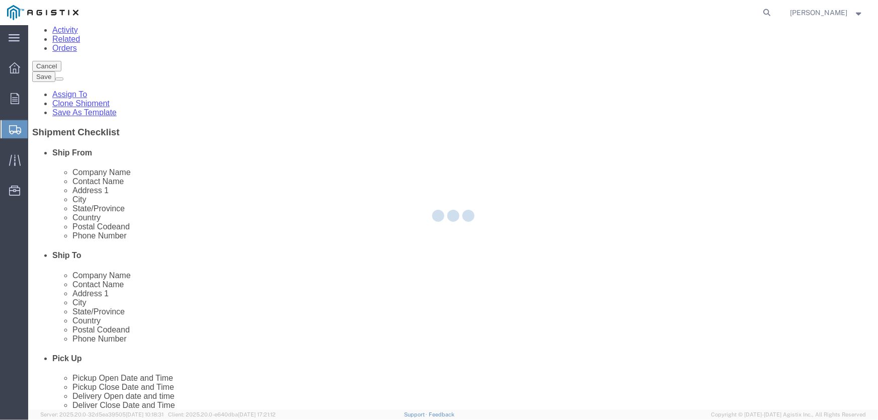
select select
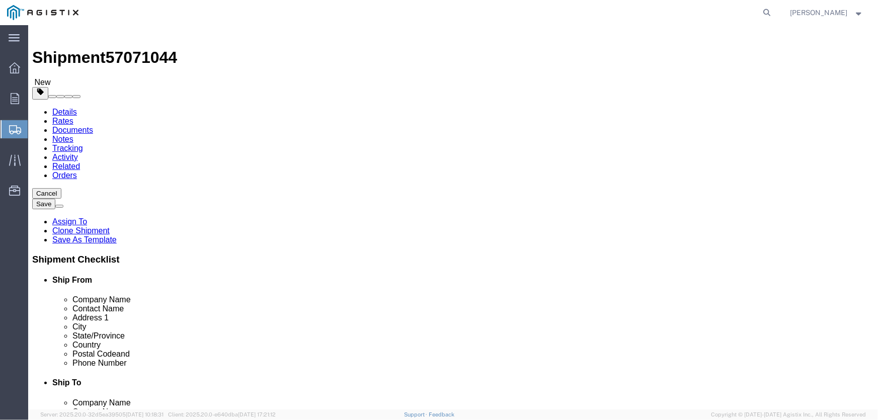
scroll to position [0, 0]
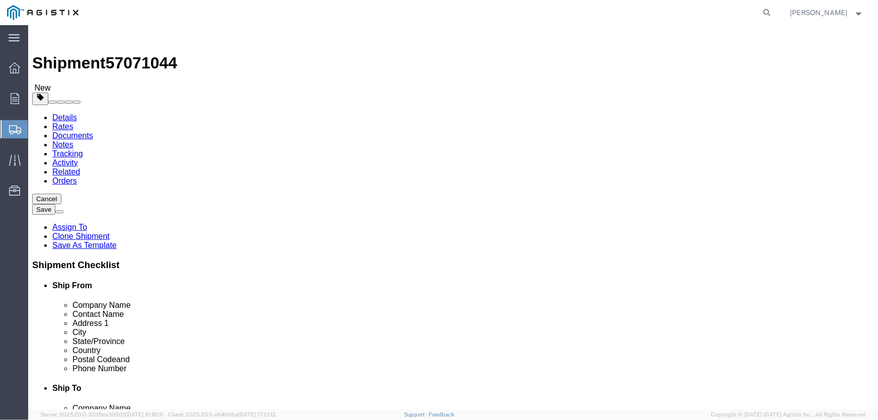
click button "Rate Shipment"
